Goal: Transaction & Acquisition: Purchase product/service

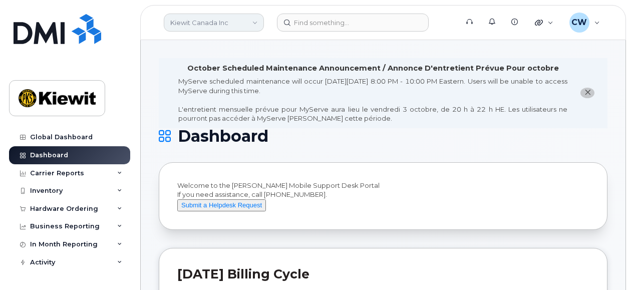
click at [241, 25] on link "Kiewit Canada Inc" at bounding box center [214, 23] width 100 height 18
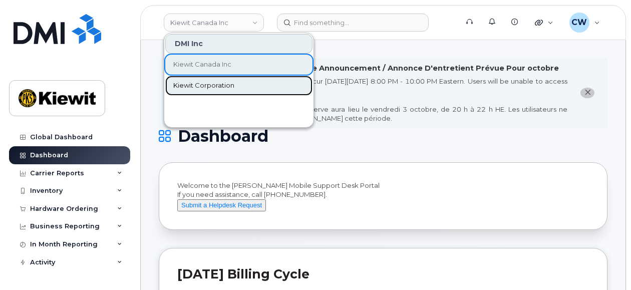
click at [237, 93] on link "Kiewit Corporation" at bounding box center [238, 86] width 147 height 20
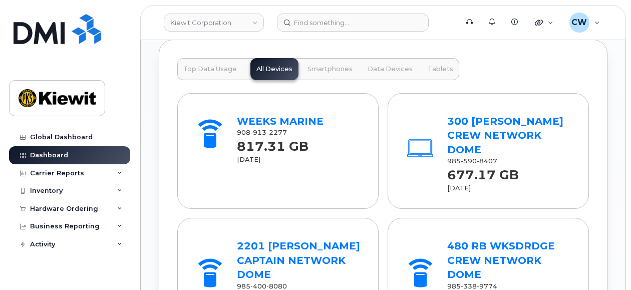
scroll to position [1335, 0]
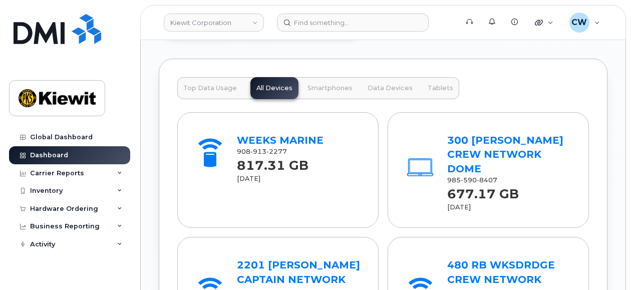
click at [7, 151] on div "Global Dashboard Dashboard Carrier Reports Monthly Billing Data Daily Data Pool…" at bounding box center [68, 145] width 136 height 290
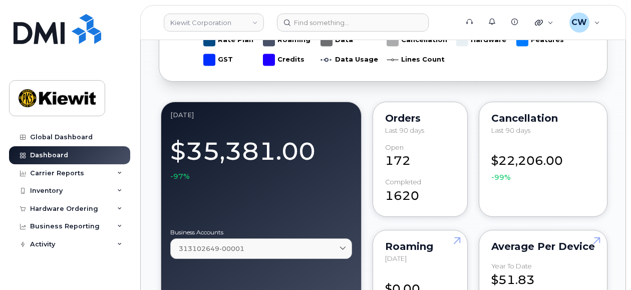
scroll to position [267, 0]
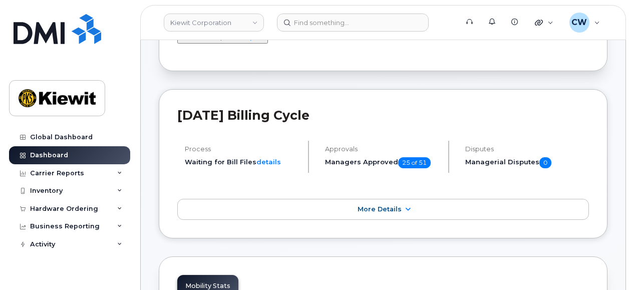
scroll to position [133, 0]
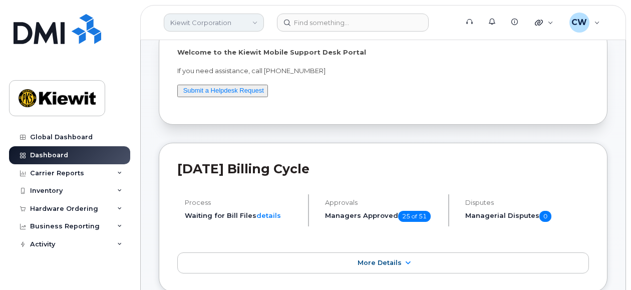
click at [232, 21] on link "Kiewit Corporation" at bounding box center [214, 23] width 100 height 18
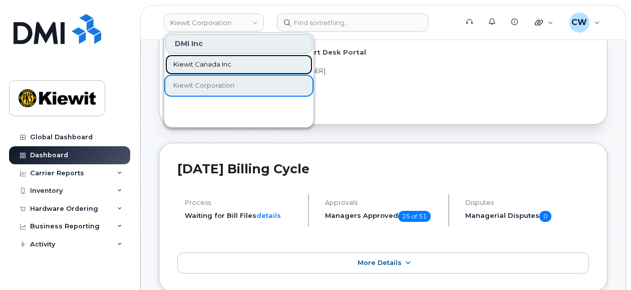
click at [228, 68] on span "Kiewit Canada Inc" at bounding box center [202, 65] width 58 height 10
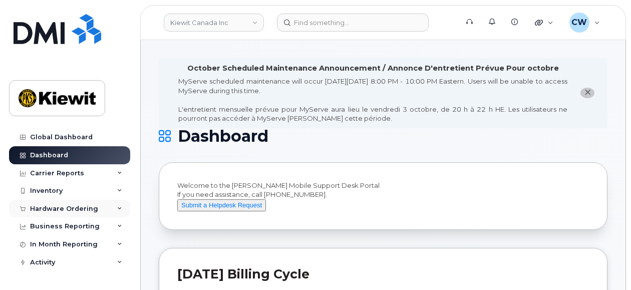
click at [71, 203] on div "Hardware Ordering" at bounding box center [69, 209] width 121 height 18
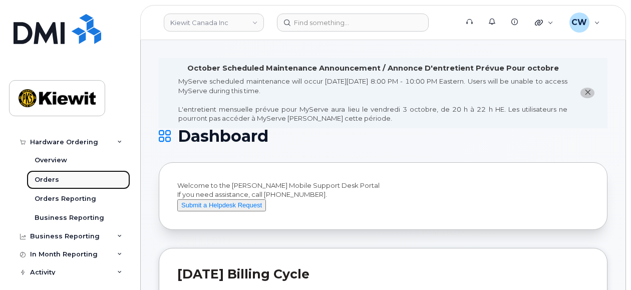
click at [83, 179] on link "Orders" at bounding box center [79, 179] width 104 height 19
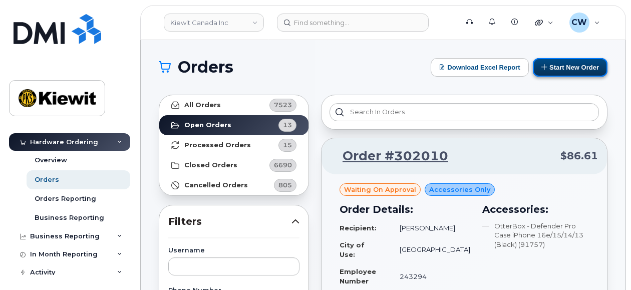
click at [581, 61] on button "Start New Order" at bounding box center [570, 67] width 75 height 19
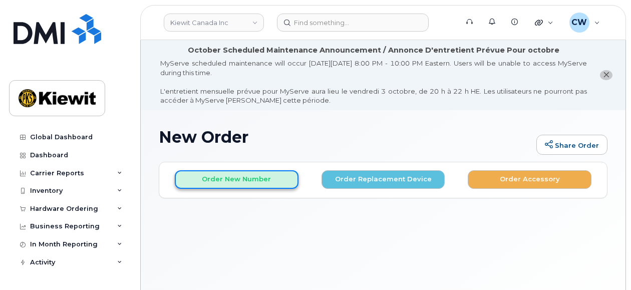
click at [209, 175] on button "Order New Number" at bounding box center [237, 179] width 124 height 19
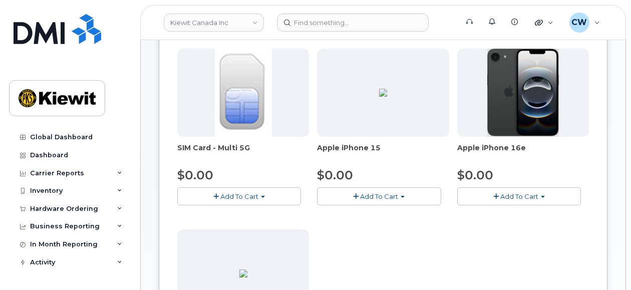
scroll to position [200, 0]
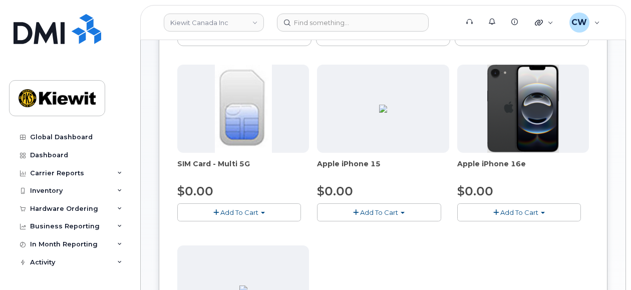
click at [542, 207] on button "Add To Cart" at bounding box center [519, 212] width 124 height 18
click at [497, 213] on span "button" at bounding box center [496, 212] width 6 height 7
click at [488, 121] on img at bounding box center [523, 109] width 72 height 88
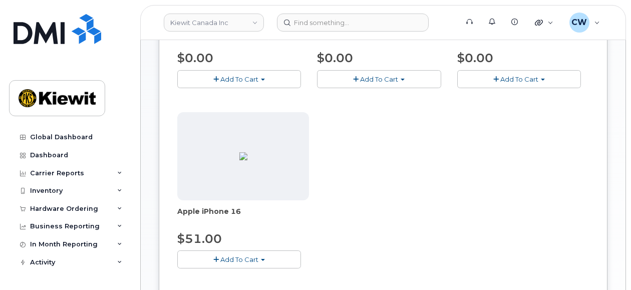
scroll to position [267, 0]
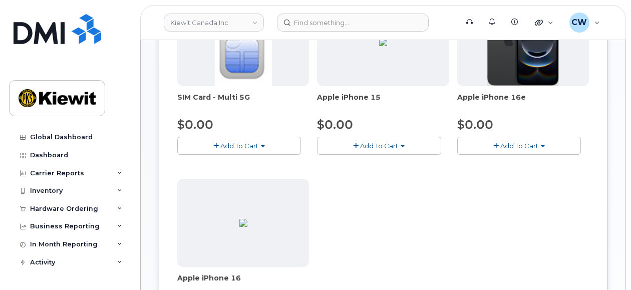
click at [497, 147] on span "button" at bounding box center [496, 146] width 6 height 7
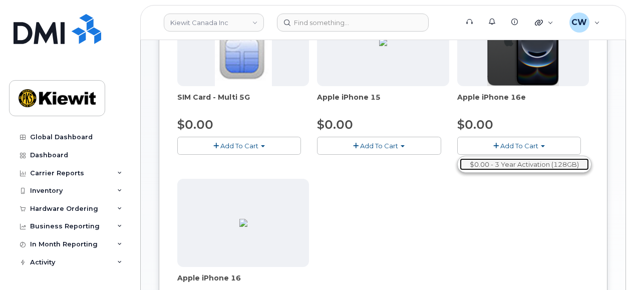
click at [521, 163] on link "$0.00 - 3 Year Activation (128GB)" at bounding box center [524, 164] width 129 height 13
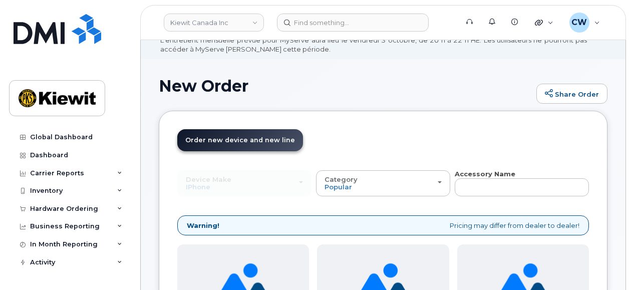
scroll to position [67, 0]
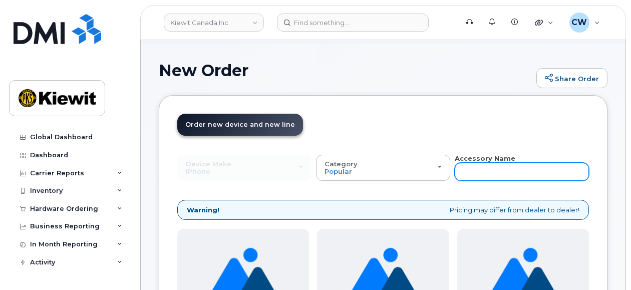
click at [492, 165] on input "text" at bounding box center [522, 172] width 134 height 18
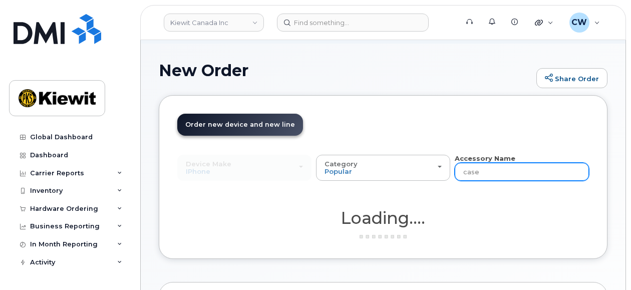
type input "case"
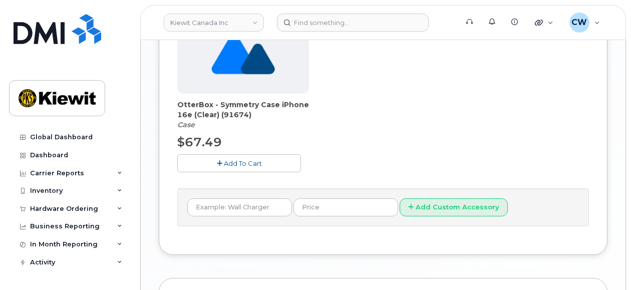
scroll to position [868, 0]
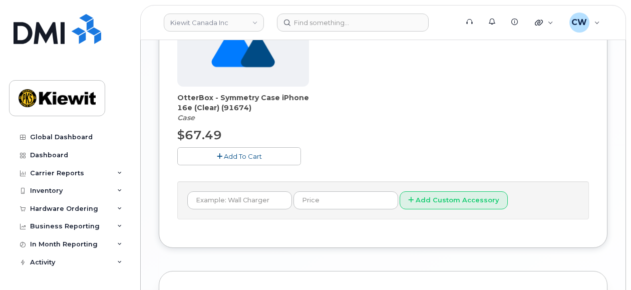
click at [262, 152] on button "Add To Cart" at bounding box center [239, 156] width 124 height 18
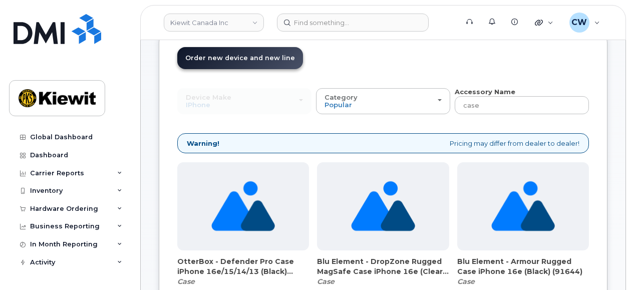
scroll to position [0, 0]
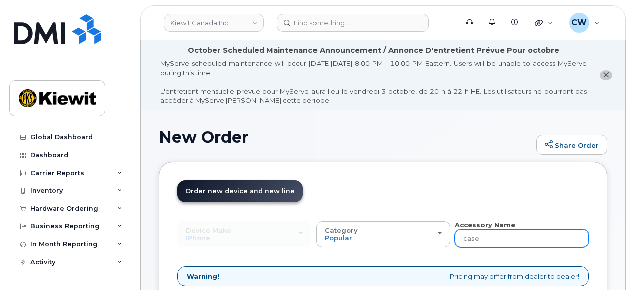
drag, startPoint x: 486, startPoint y: 233, endPoint x: 458, endPoint y: 226, distance: 28.9
click at [458, 226] on div "Accessory Name case" at bounding box center [522, 234] width 134 height 28
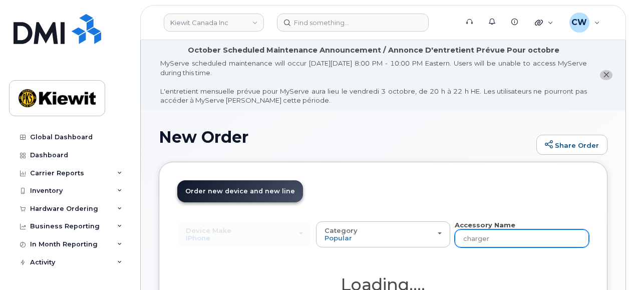
type input "charger"
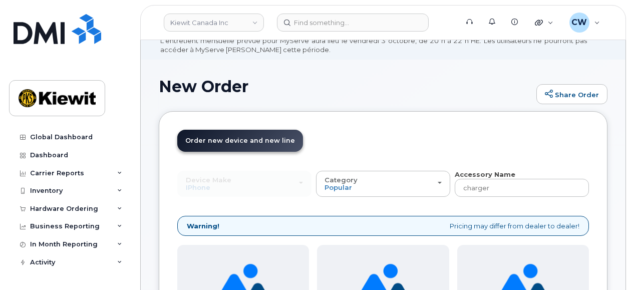
scroll to position [67, 0]
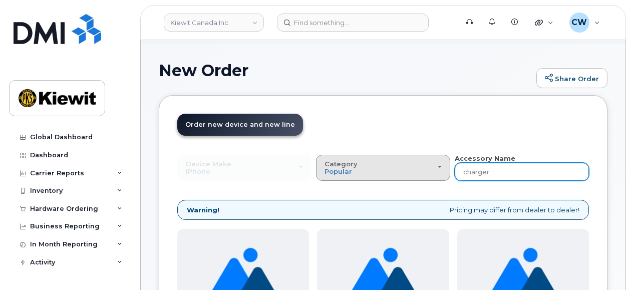
drag, startPoint x: 504, startPoint y: 177, endPoint x: 441, endPoint y: 166, distance: 63.9
click at [441, 166] on div "Device Make All Android Cell Phone HUB iPhone Modem Tablet All Android Cell Pho…" at bounding box center [382, 168] width 411 height 28
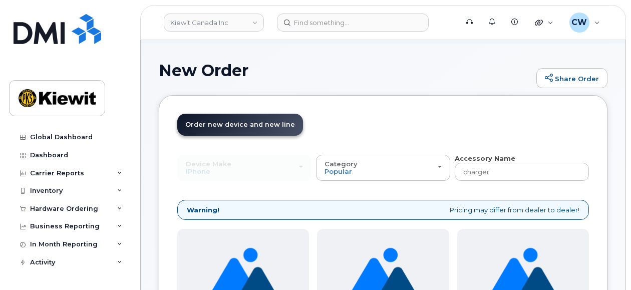
click at [481, 140] on header "Order New Device Upgrade Existing Device Order Accessory Order new device and n…" at bounding box center [382, 134] width 411 height 40
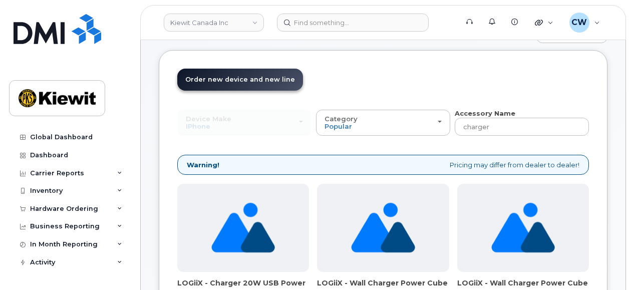
scroll to position [133, 0]
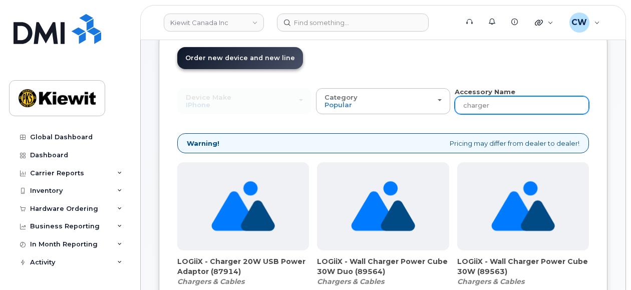
click at [521, 109] on input "charger" at bounding box center [522, 105] width 134 height 18
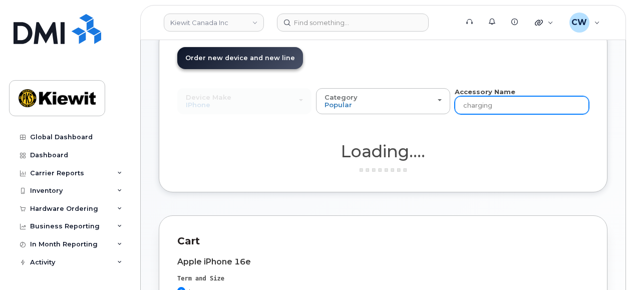
type input "charging"
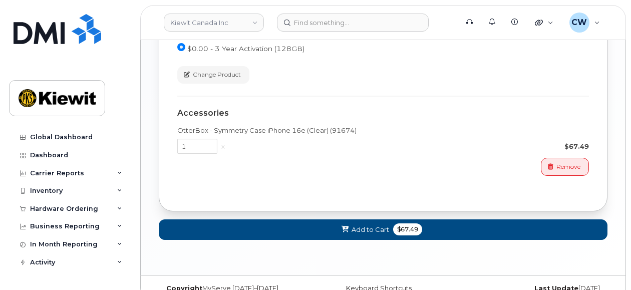
scroll to position [601, 0]
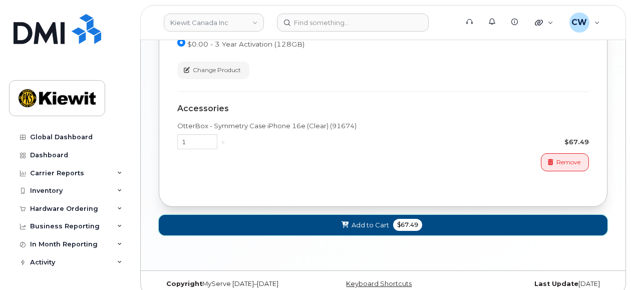
click at [359, 224] on span "Add to Cart" at bounding box center [370, 225] width 38 height 10
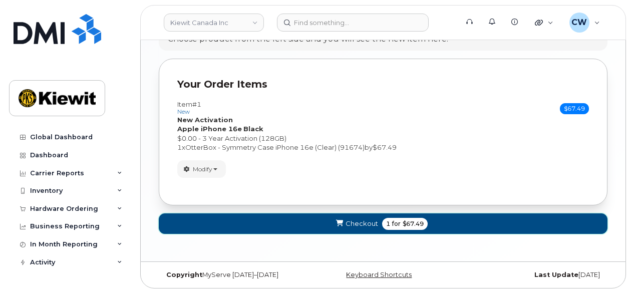
click at [359, 219] on span "Checkout" at bounding box center [361, 224] width 33 height 10
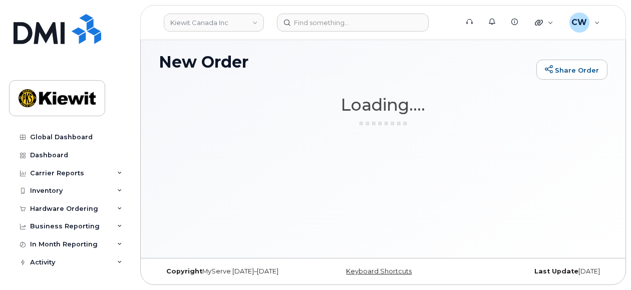
scroll to position [75, 0]
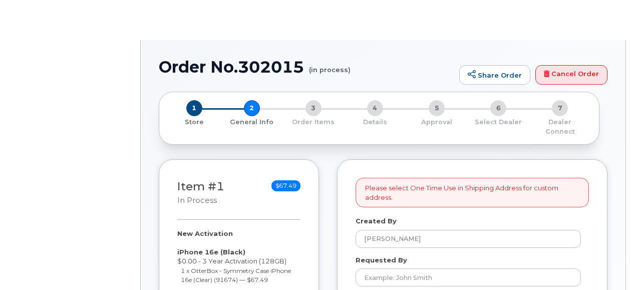
select select
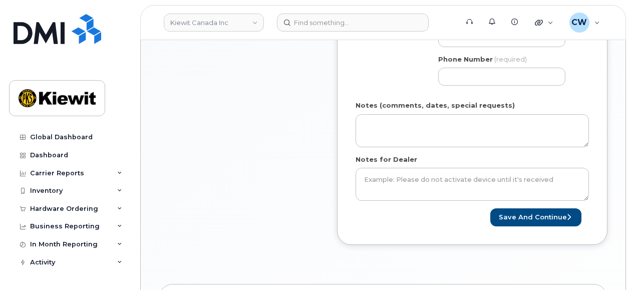
scroll to position [667, 0]
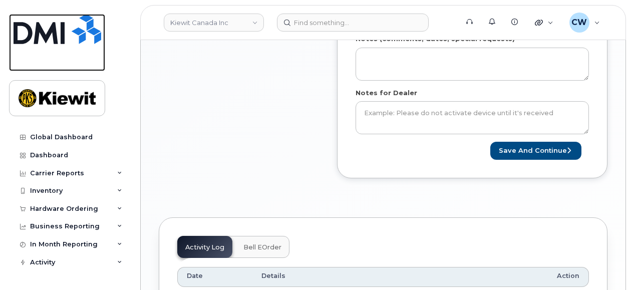
click at [69, 37] on img at bounding box center [58, 29] width 88 height 30
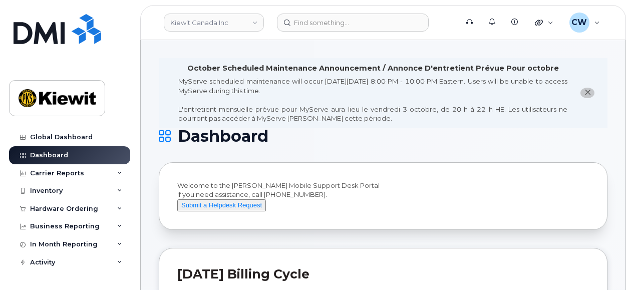
click at [125, 79] on div "Global Dashboard Dashboard Carrier Reports Monthly Billing Data Daily Data Pool…" at bounding box center [68, 145] width 136 height 290
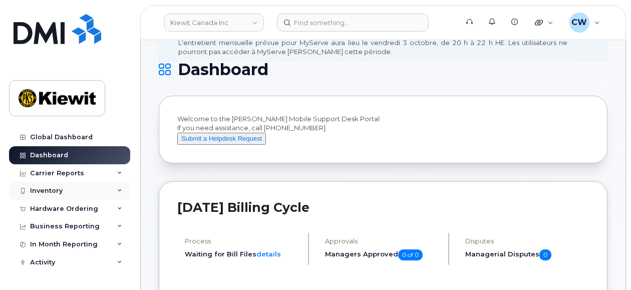
scroll to position [133, 0]
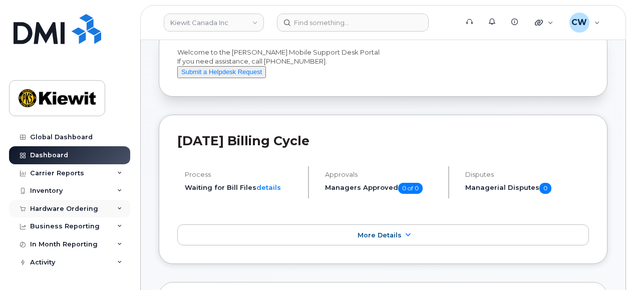
click at [83, 210] on div "Hardware Ordering" at bounding box center [64, 209] width 68 height 8
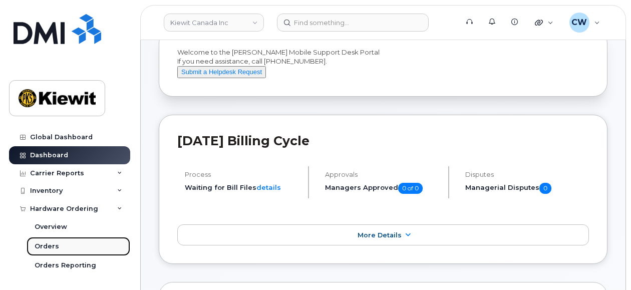
click at [71, 240] on link "Orders" at bounding box center [79, 246] width 104 height 19
